Goal: Information Seeking & Learning: Stay updated

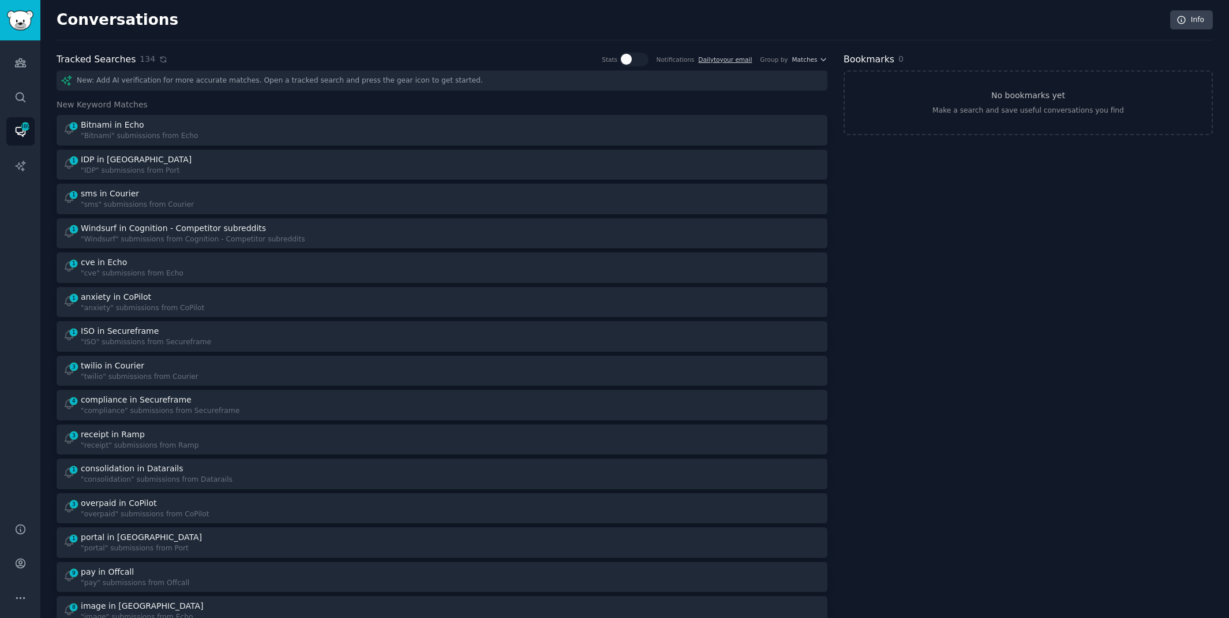
click at [160, 61] on icon at bounding box center [162, 59] width 5 height 5
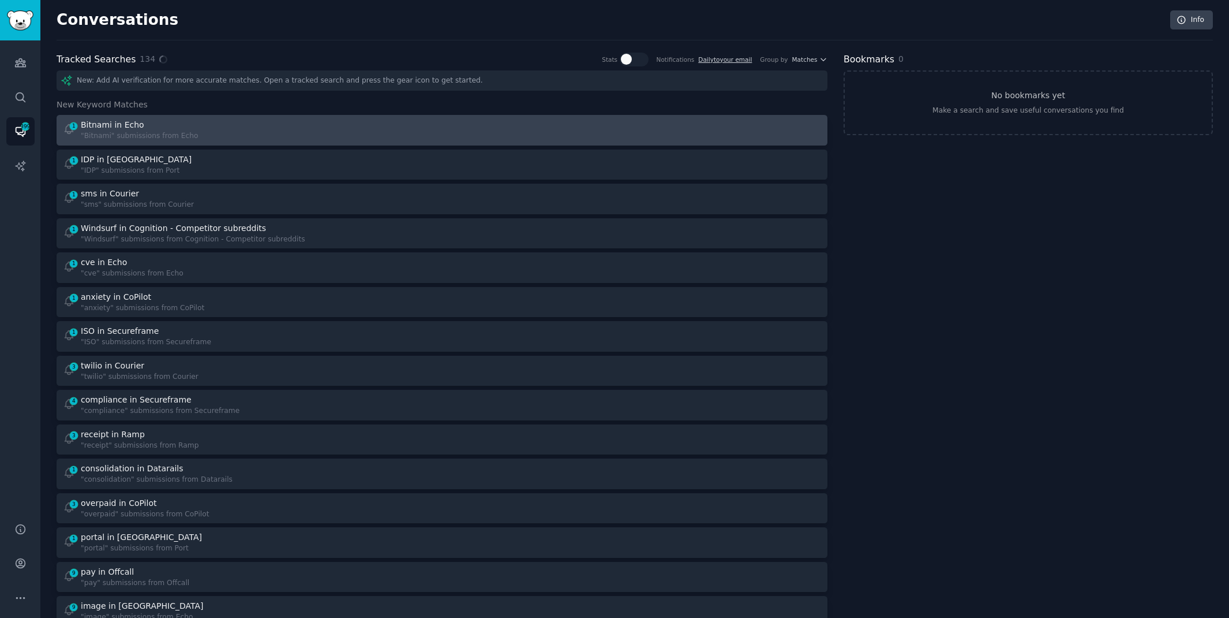
click at [249, 144] on link "1 Bitnami in Echo "Bitnami" submissions from Echo" at bounding box center [442, 130] width 771 height 31
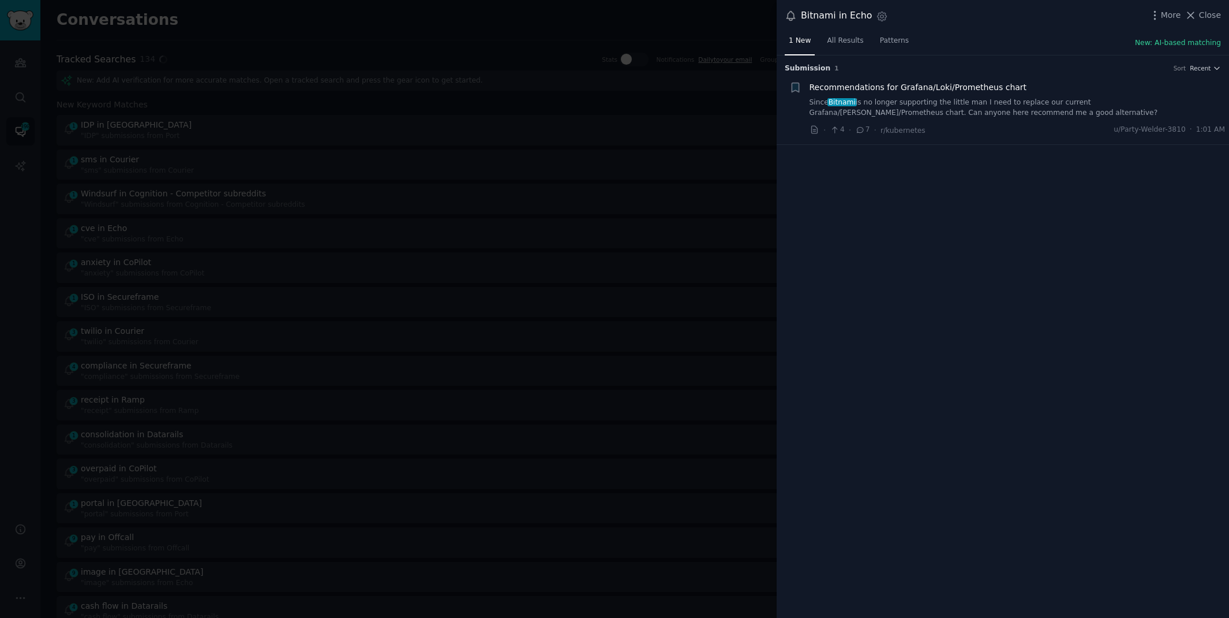
click at [1063, 103] on link "Since Bitnami is no longer supporting the little man I need to replace our curr…" at bounding box center [1018, 108] width 416 height 20
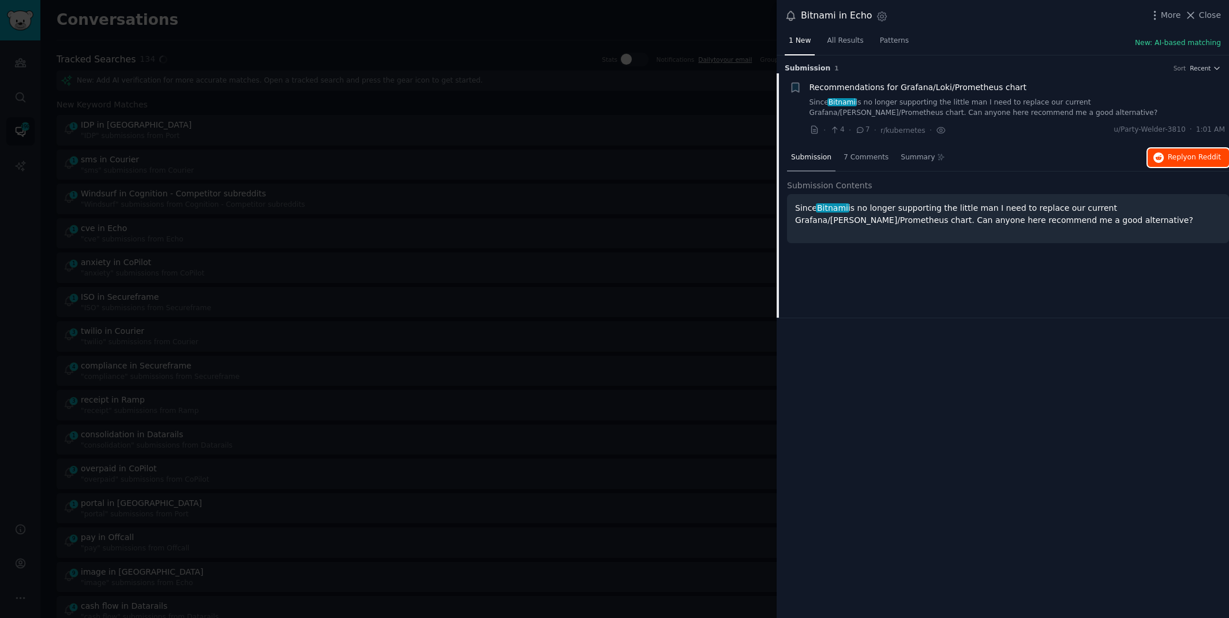
click at [1159, 158] on icon "button" at bounding box center [1159, 157] width 10 height 10
click at [246, 28] on div at bounding box center [614, 309] width 1229 height 618
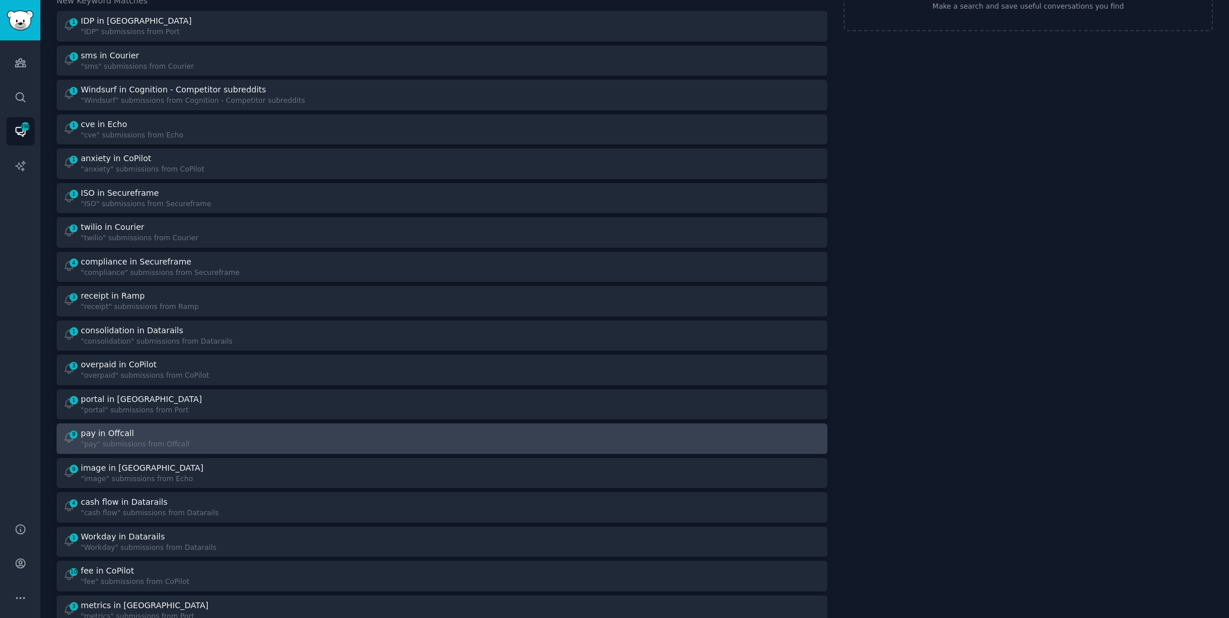
scroll to position [143, 0]
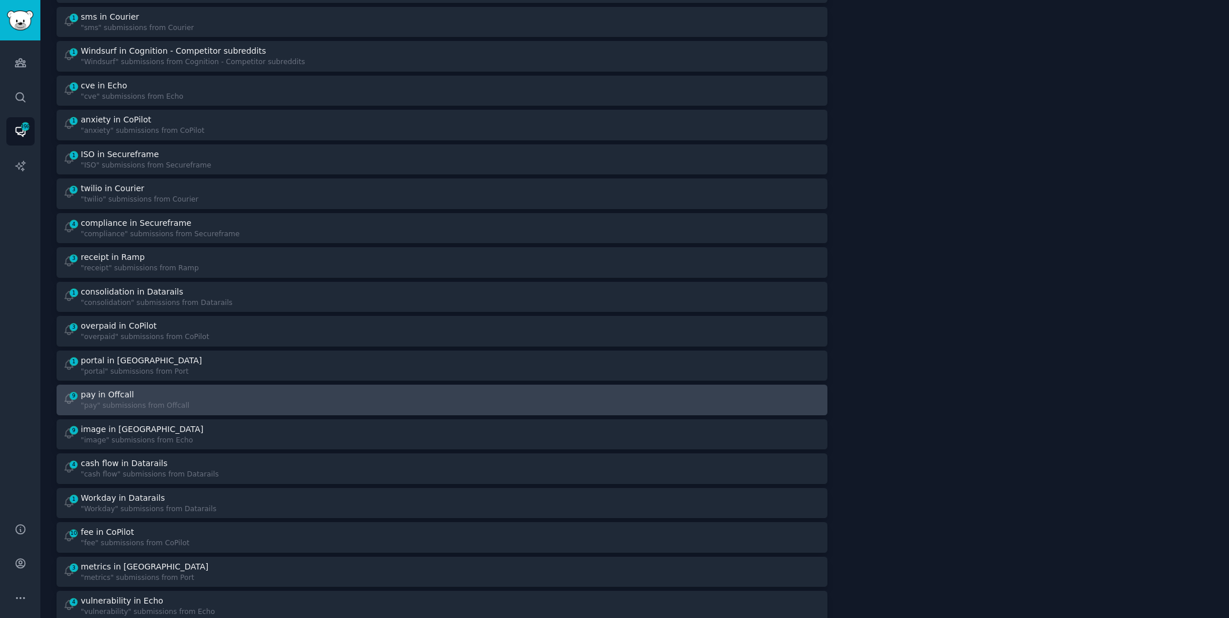
click at [179, 392] on div "pay in Offcall" at bounding box center [135, 394] width 109 height 12
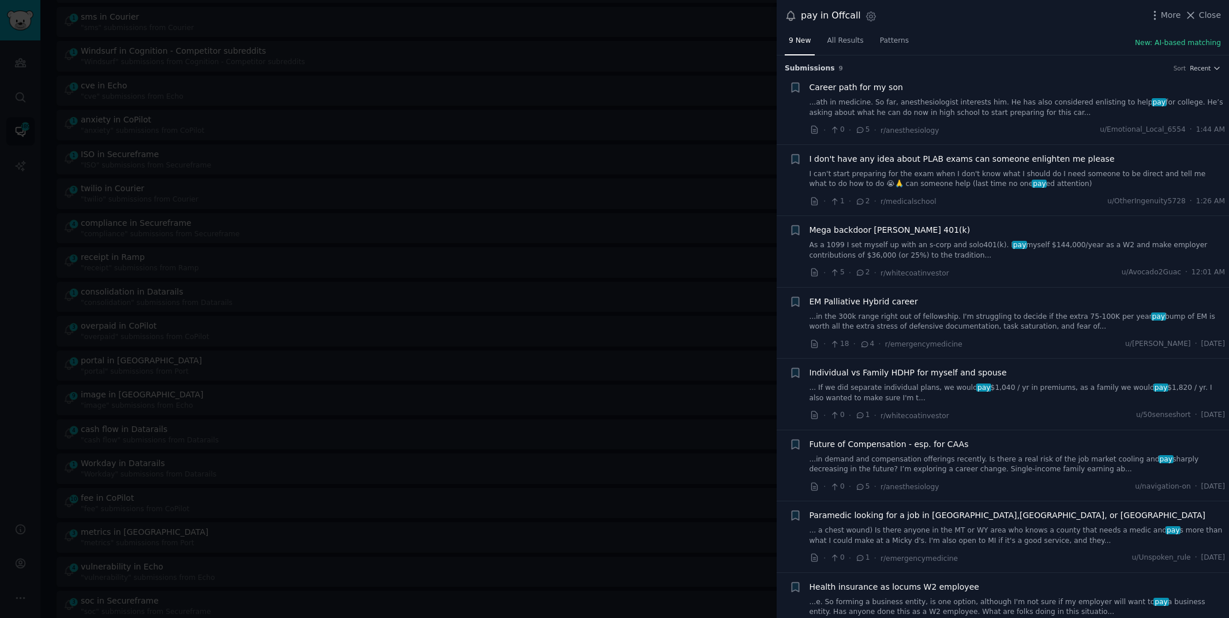
click at [910, 456] on link "...in demand and compensation offerings recently. Is there a real risk of the j…" at bounding box center [1018, 464] width 416 height 20
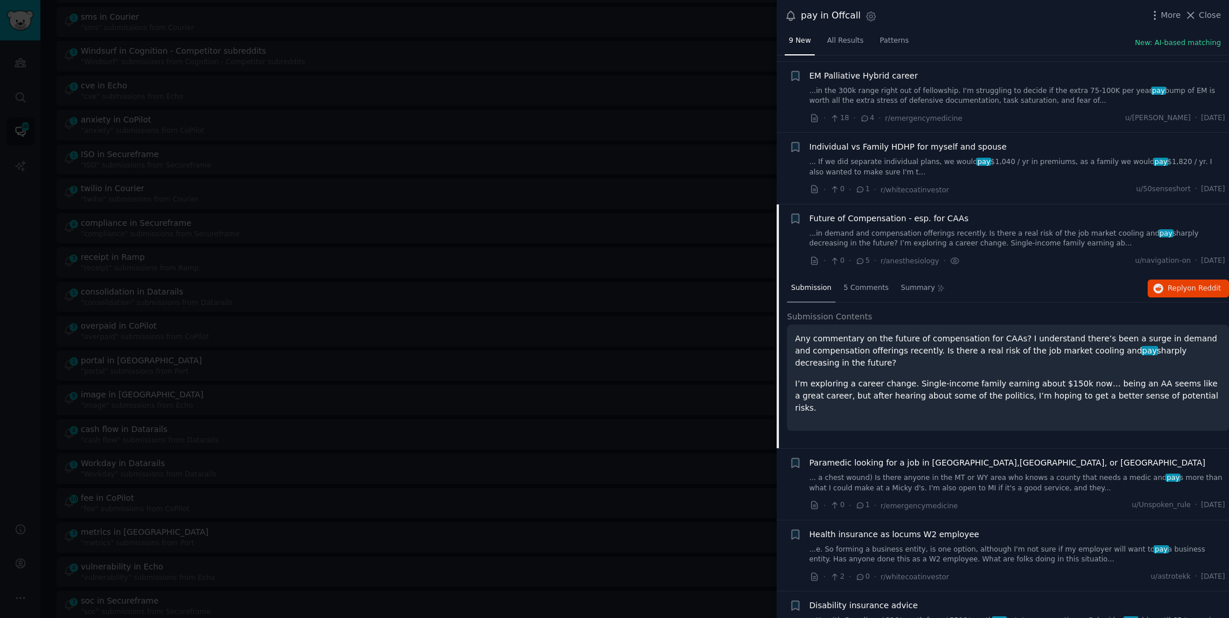
scroll to position [267, 0]
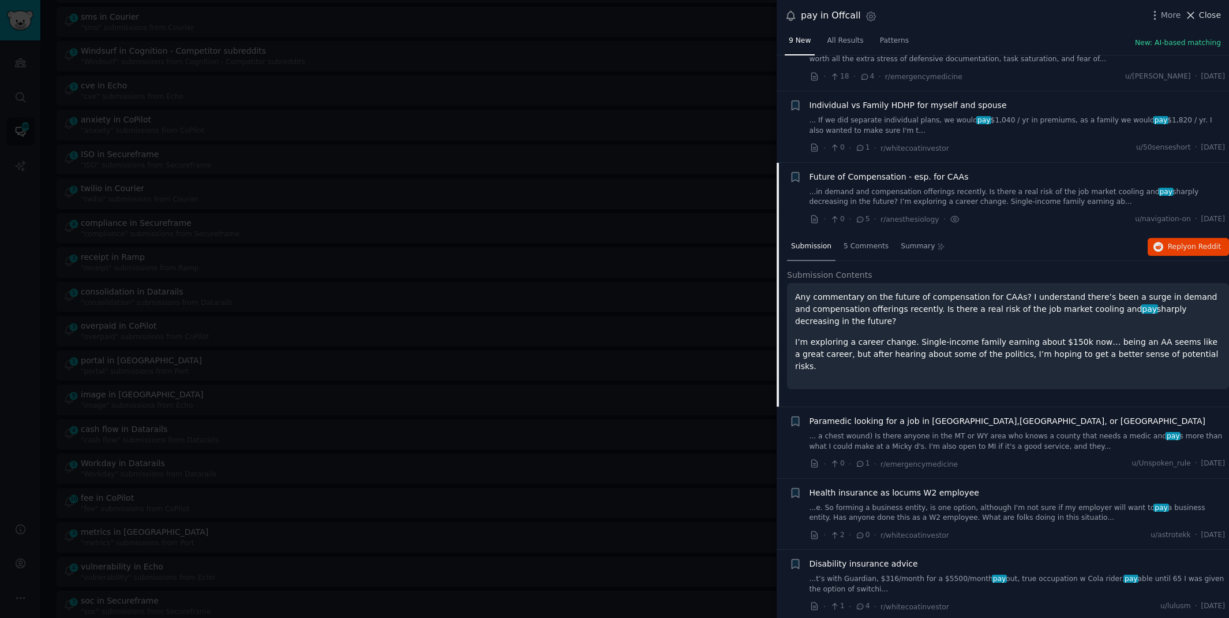
click at [1207, 12] on span "Close" at bounding box center [1210, 15] width 22 height 12
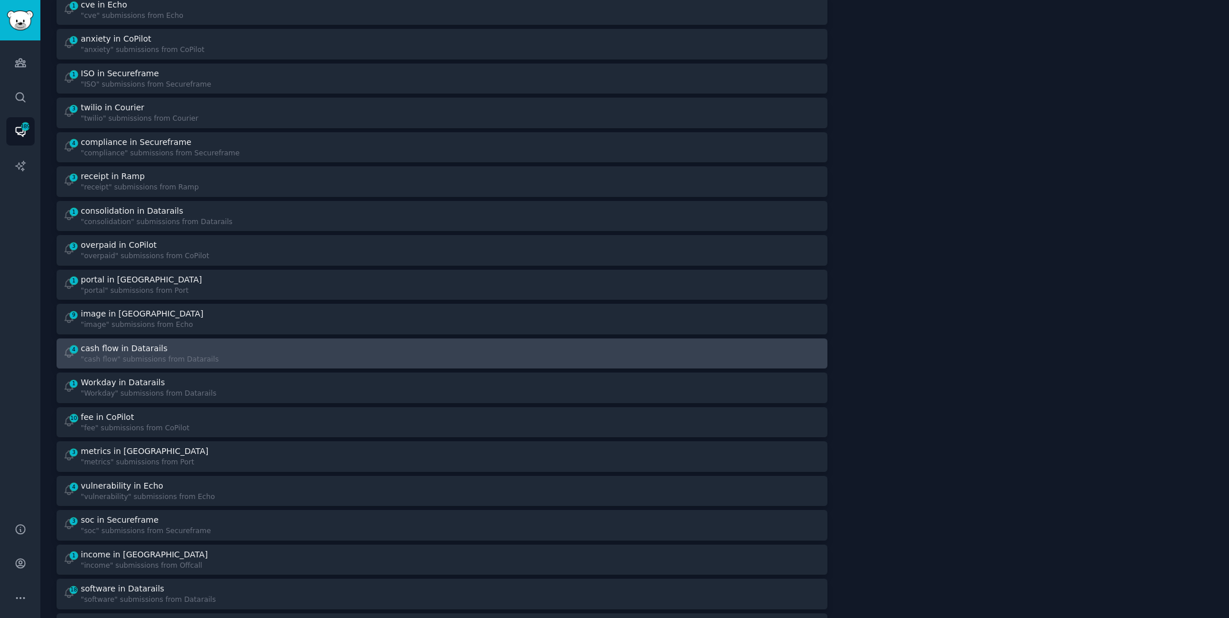
scroll to position [226, 0]
click at [254, 342] on div "4 cash flow in Datarails "cash flow" submissions from Datarails" at bounding box center [249, 350] width 372 height 23
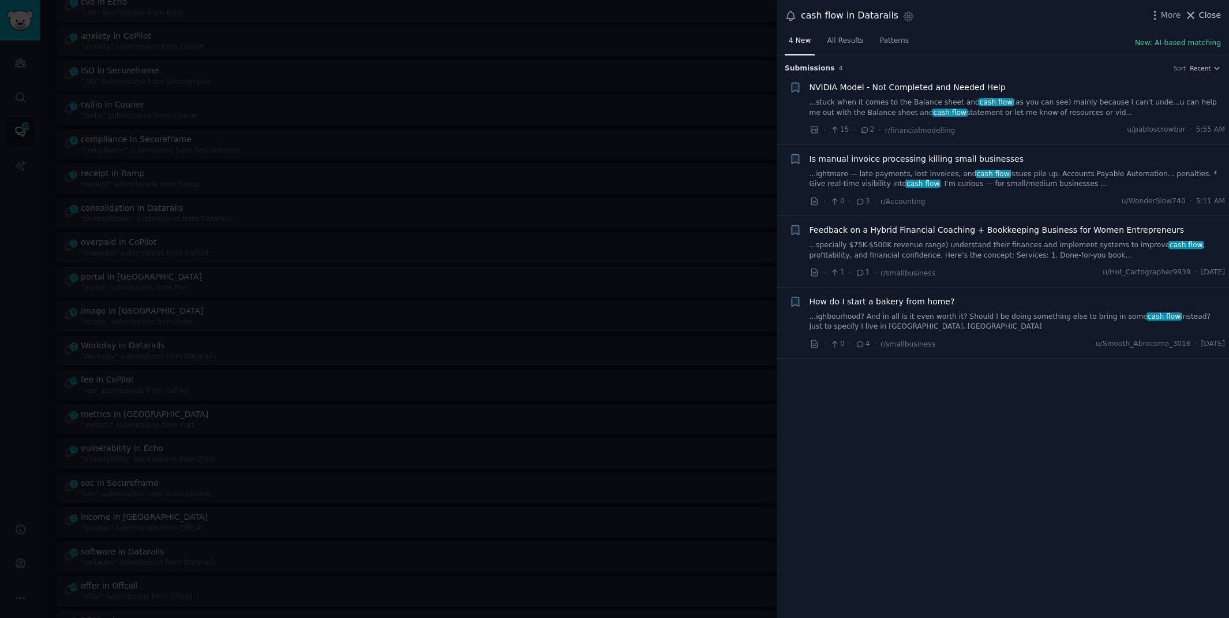
click at [1197, 15] on icon at bounding box center [1191, 15] width 12 height 12
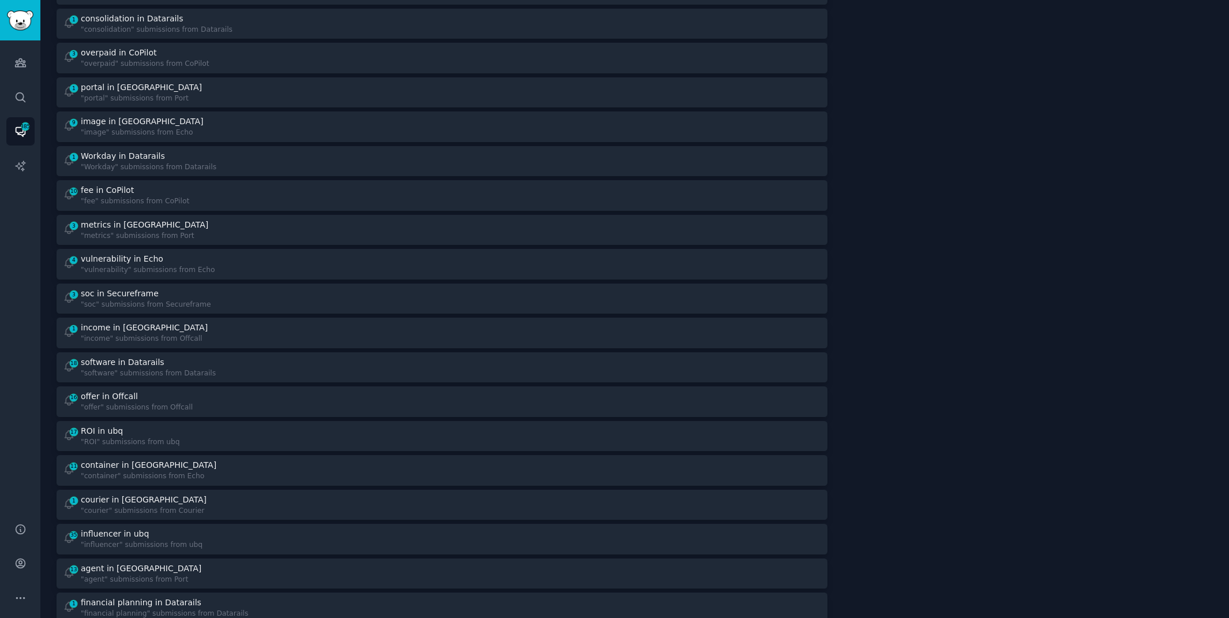
scroll to position [518, 0]
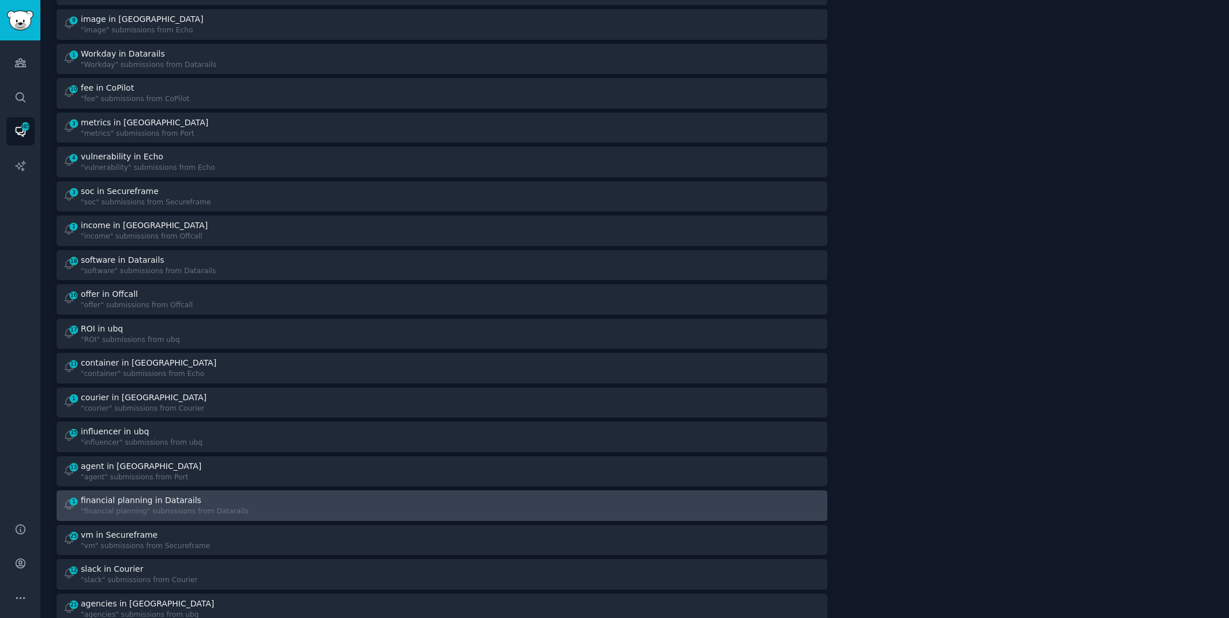
click at [381, 503] on div "1 financial planning in Datarails "financial planning" submissions from Datarai…" at bounding box center [249, 505] width 372 height 23
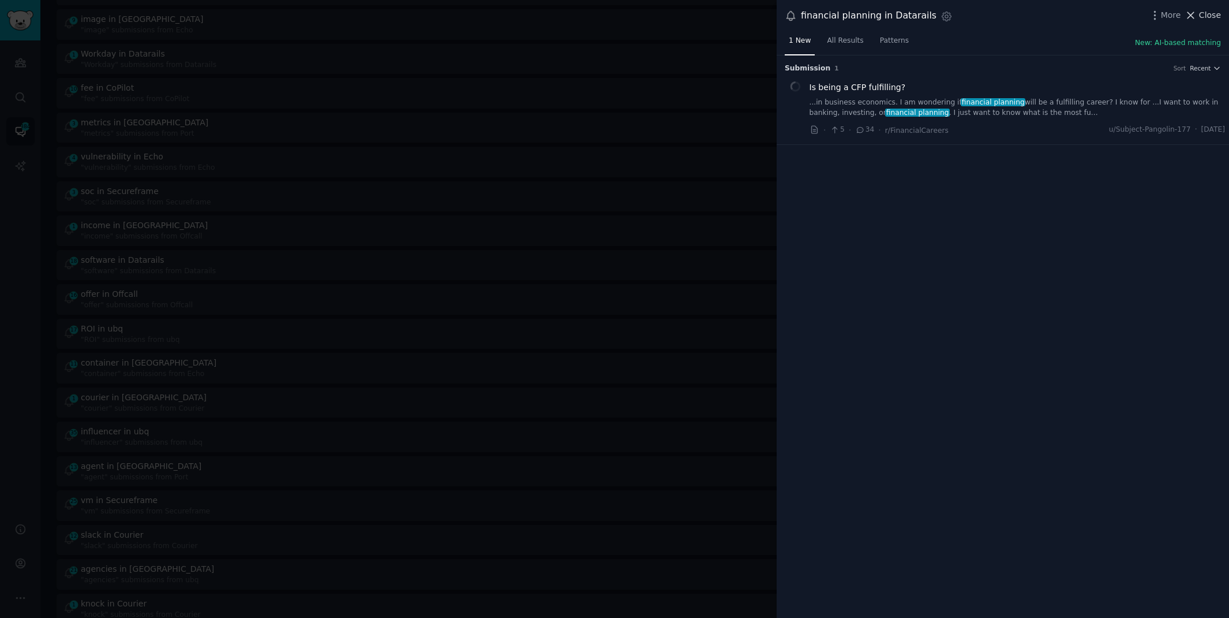
click at [1201, 14] on span "Close" at bounding box center [1210, 15] width 22 height 12
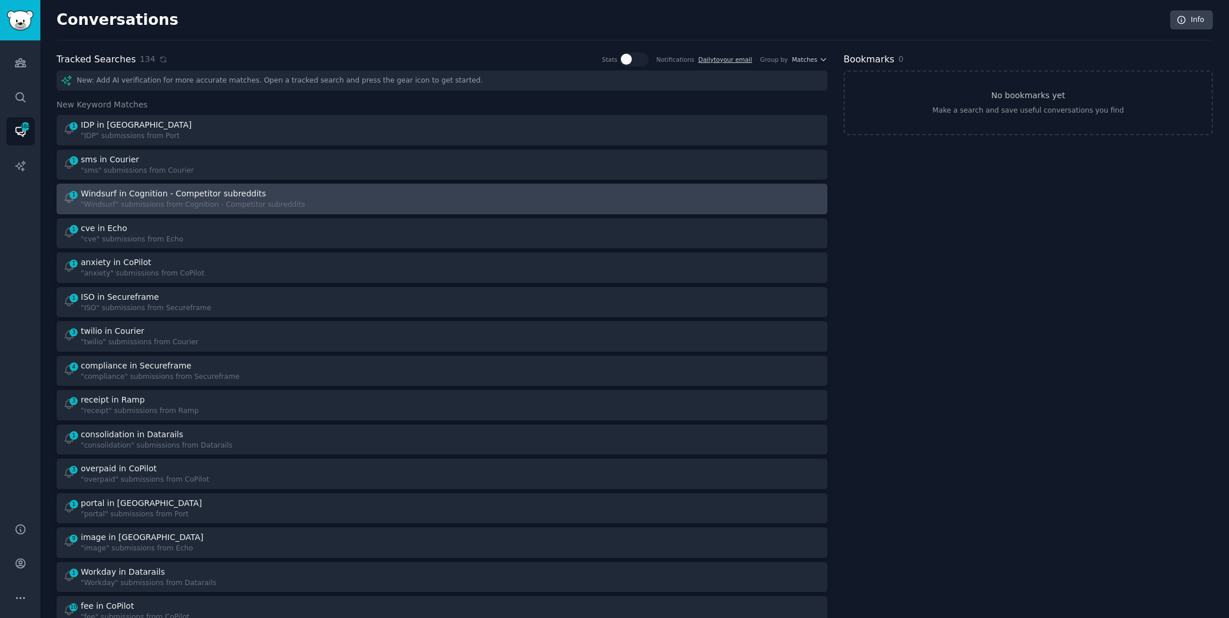
click at [212, 201] on div ""Windsurf" submissions from Cognition - Competitor subreddits" at bounding box center [193, 205] width 225 height 10
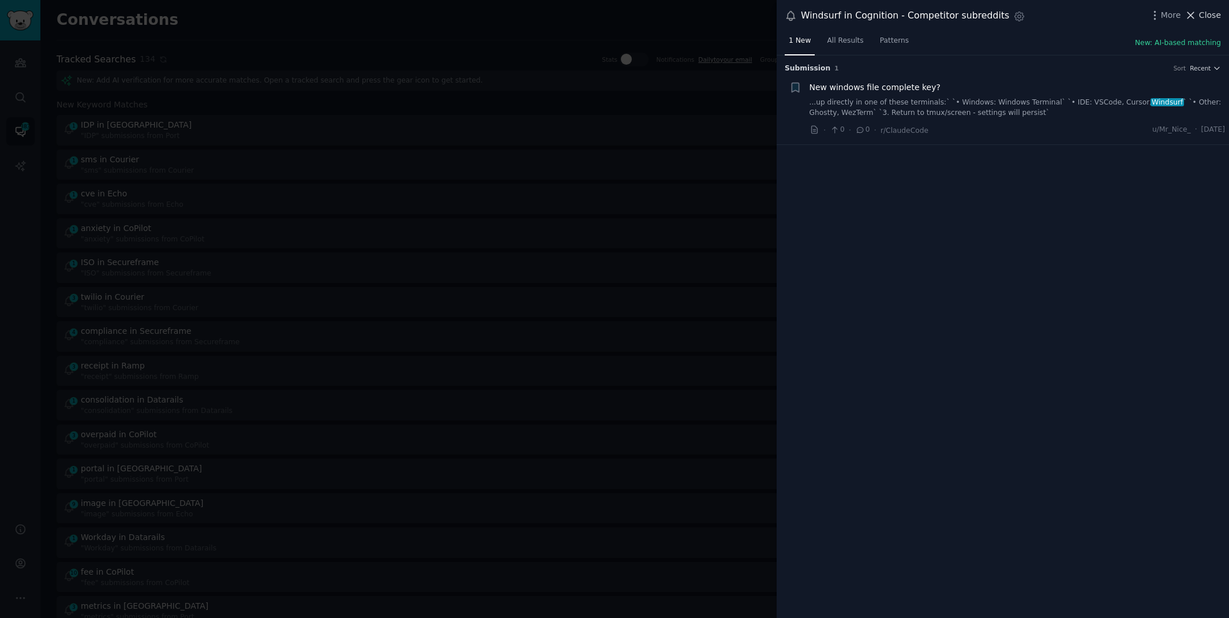
click at [1210, 11] on span "Close" at bounding box center [1210, 15] width 22 height 12
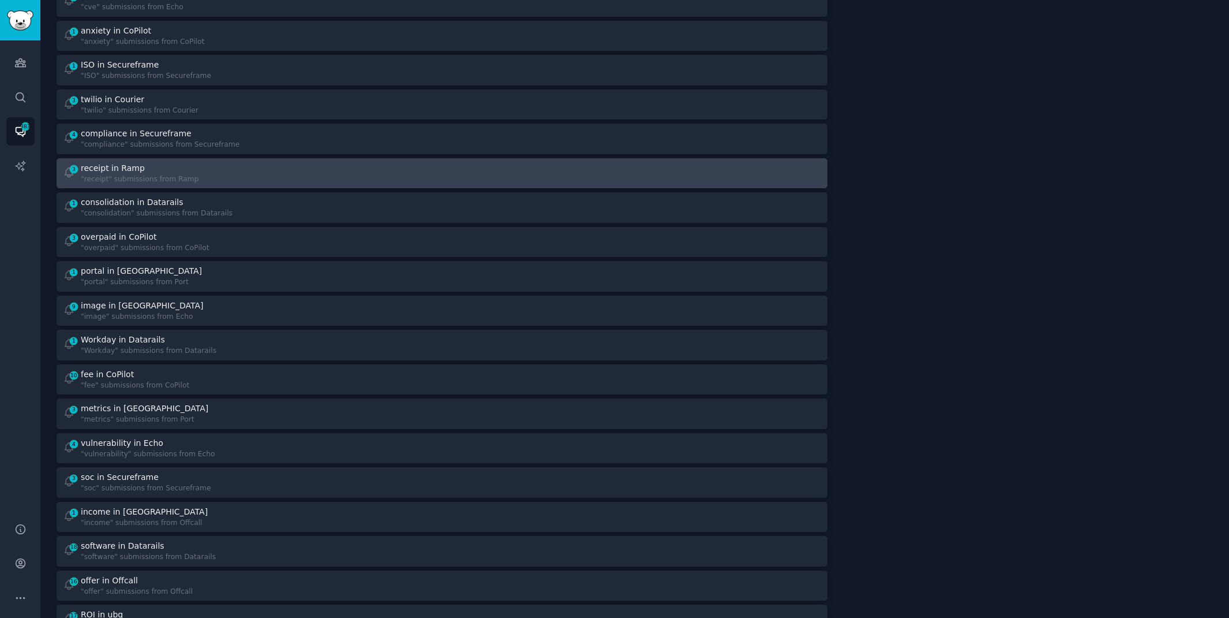
scroll to position [231, 0]
